Goal: Register for event/course

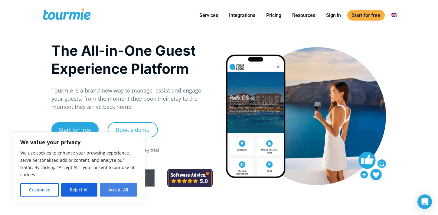
click at [119, 193] on button "Accept All" at bounding box center [118, 189] width 37 height 13
checkbox input "true"
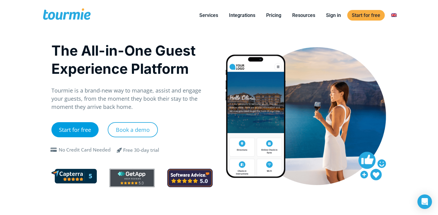
click at [72, 128] on link "Start for free" at bounding box center [74, 129] width 47 height 15
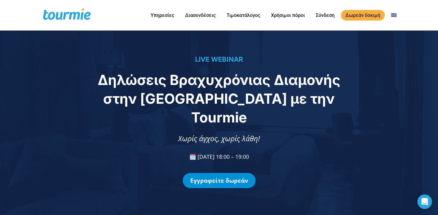
click at [217, 173] on link "Εγγραφείτε δωρεάν" at bounding box center [219, 180] width 73 height 15
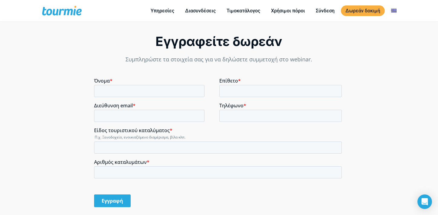
scroll to position [441, 0]
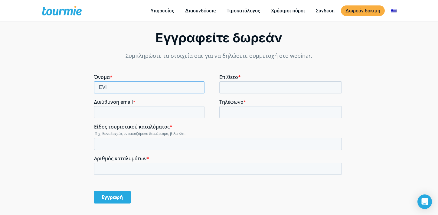
type input "EVI"
type input "NIKOLAKOPOULOU"
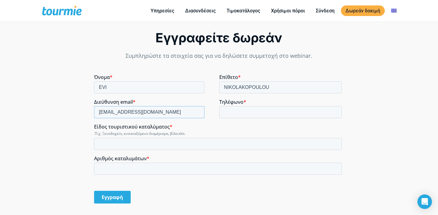
type input "[EMAIL_ADDRESS][DOMAIN_NAME]"
type input "6946778700"
click at [171, 143] on input "Είδος τουριστικού καταλύματος *" at bounding box center [218, 144] width 248 height 12
type input "J"
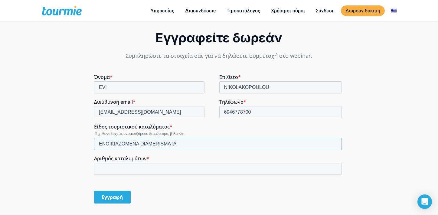
type input "ENOIKIAZOMENA DIAMERISMATA"
click at [158, 166] on input "Αριθμός καταλυμάτων *" at bounding box center [218, 169] width 248 height 12
type input "11"
click at [124, 198] on input "Εγγραφή" at bounding box center [112, 197] width 37 height 13
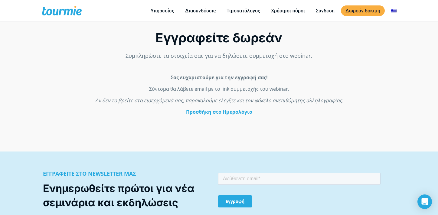
click at [203, 114] on link "Προσθήκη στο Ημερολόγιο" at bounding box center [219, 112] width 66 height 7
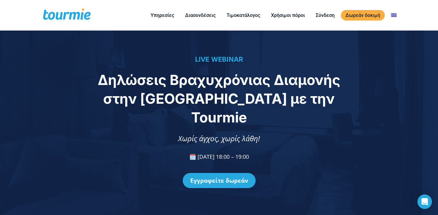
scroll to position [0, 0]
